Goal: Transaction & Acquisition: Purchase product/service

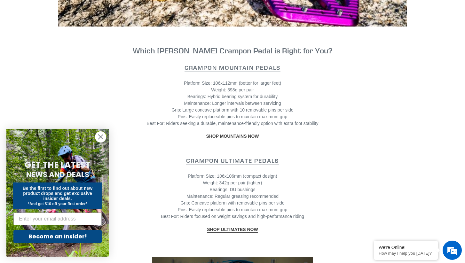
scroll to position [560, 0]
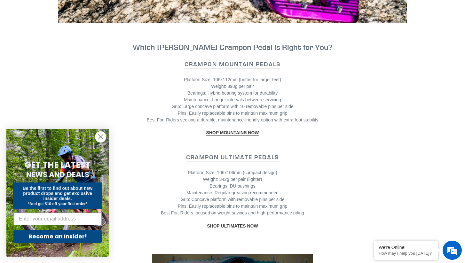
click at [233, 130] on strong "SHOP MOUNTAINS NOW" at bounding box center [232, 132] width 53 height 5
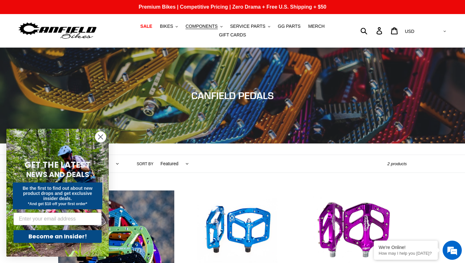
scroll to position [0, 0]
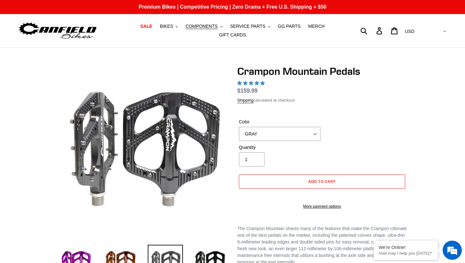
select select "highest-rating"
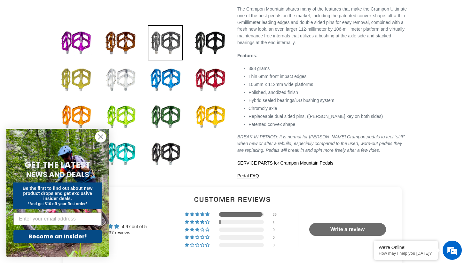
scroll to position [220, 0]
click at [74, 39] on img at bounding box center [75, 42] width 35 height 35
select select "PURPLE"
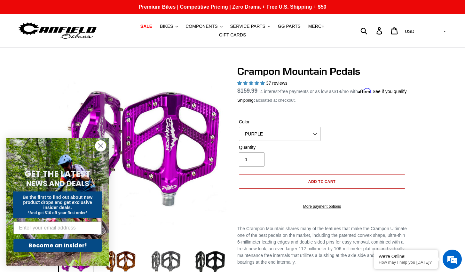
click at [330, 184] on span "Add to cart" at bounding box center [322, 181] width 28 height 5
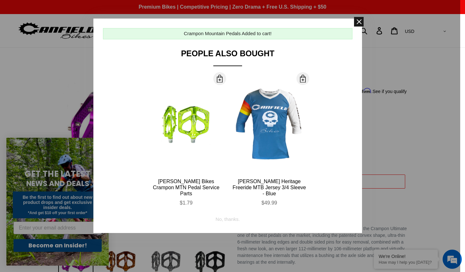
click at [358, 25] on span at bounding box center [359, 22] width 10 height 10
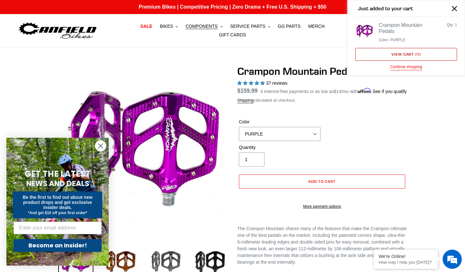
click at [413, 55] on link "View cart ( 1 )" at bounding box center [406, 54] width 102 height 13
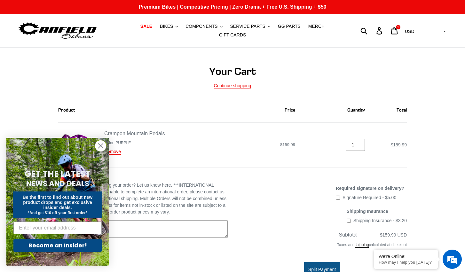
click at [100, 144] on circle "Close dialog" at bounding box center [100, 146] width 11 height 11
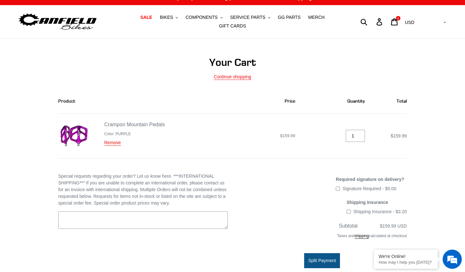
scroll to position [11, 0]
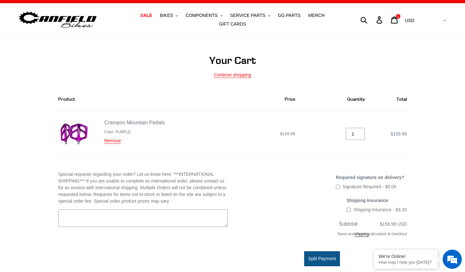
click at [322, 60] on h1 "Your Cart" at bounding box center [232, 60] width 348 height 12
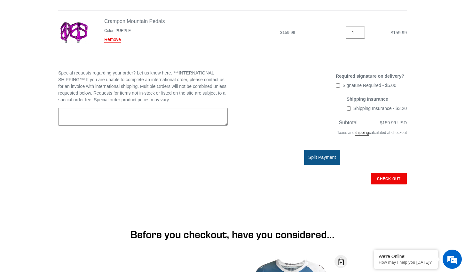
scroll to position [114, 0]
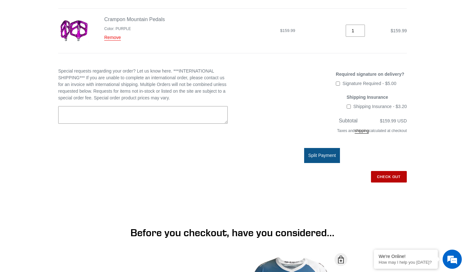
click at [395, 177] on input "Check out" at bounding box center [389, 177] width 36 height 12
